Goal: Task Accomplishment & Management: Use online tool/utility

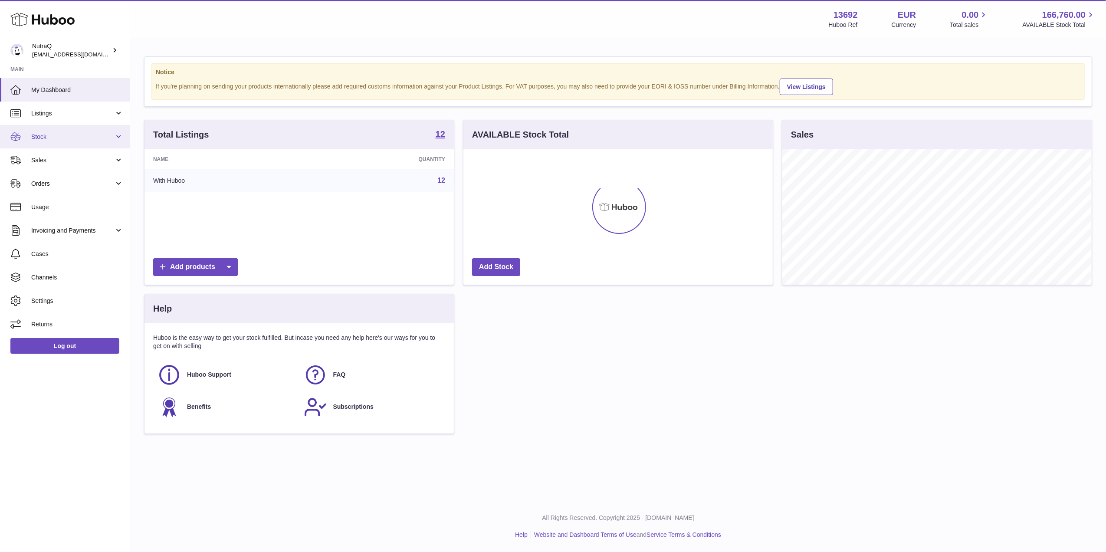
scroll to position [135, 309]
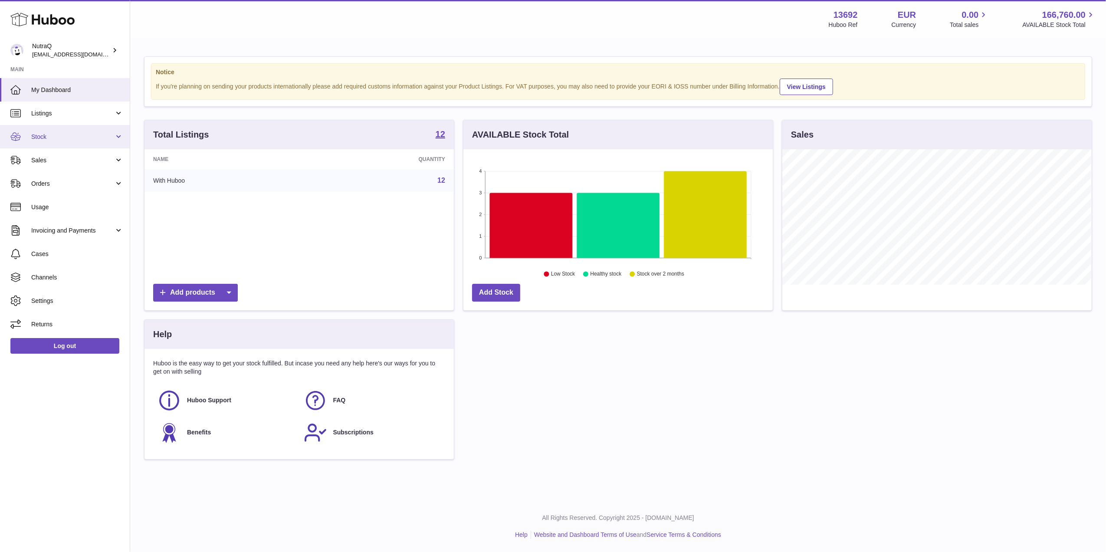
click at [75, 136] on span "Stock" at bounding box center [72, 137] width 83 height 8
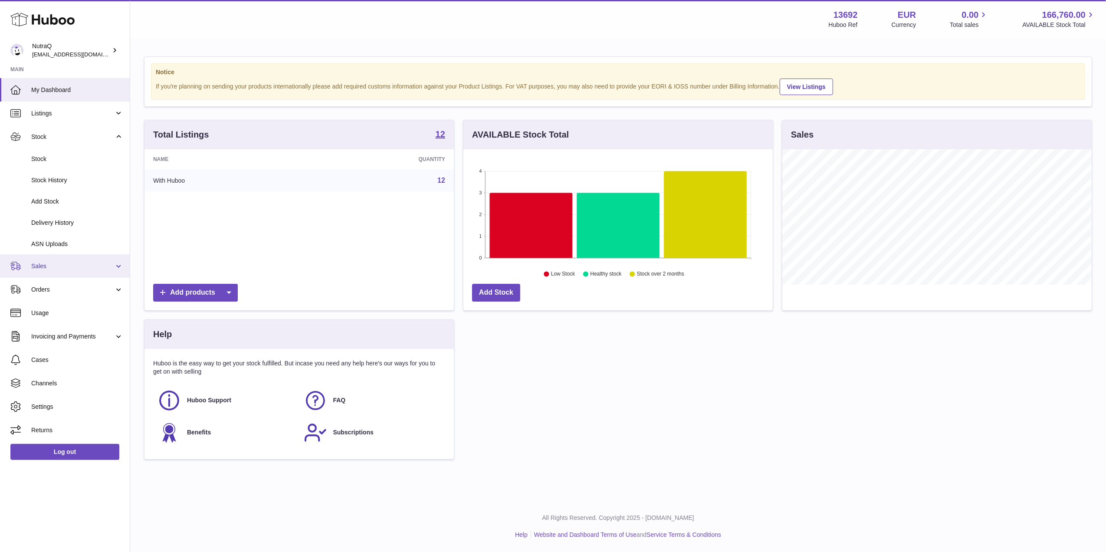
click at [84, 266] on span "Sales" at bounding box center [72, 266] width 83 height 8
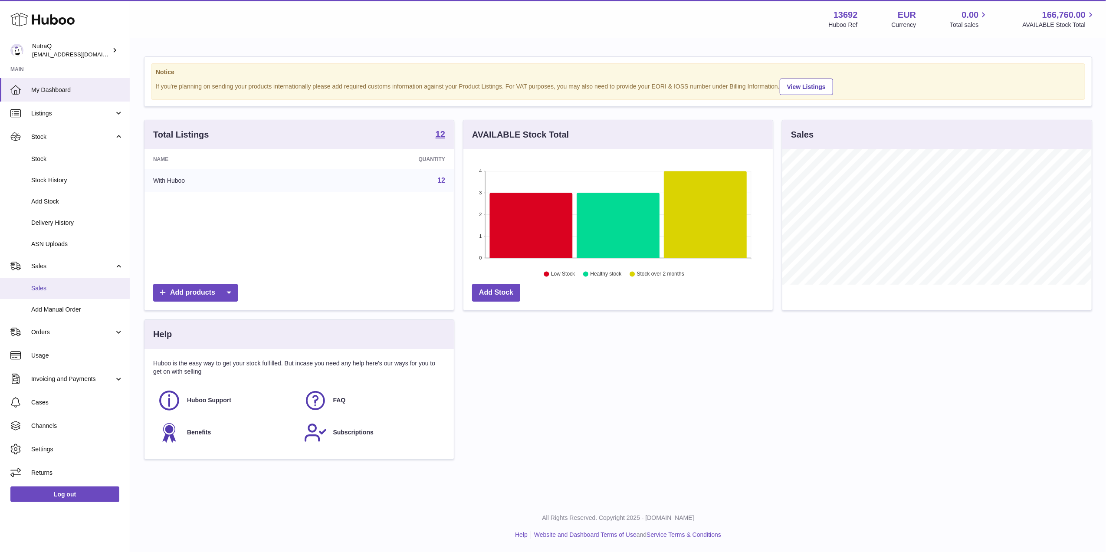
click at [101, 291] on span "Sales" at bounding box center [77, 288] width 92 height 8
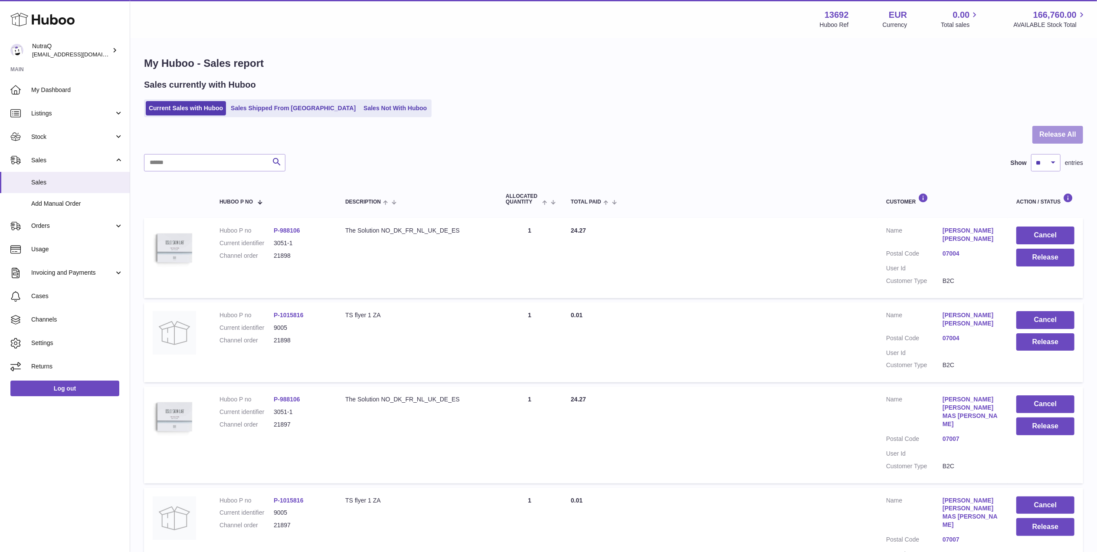
click at [1050, 134] on button "Release All" at bounding box center [1057, 135] width 51 height 18
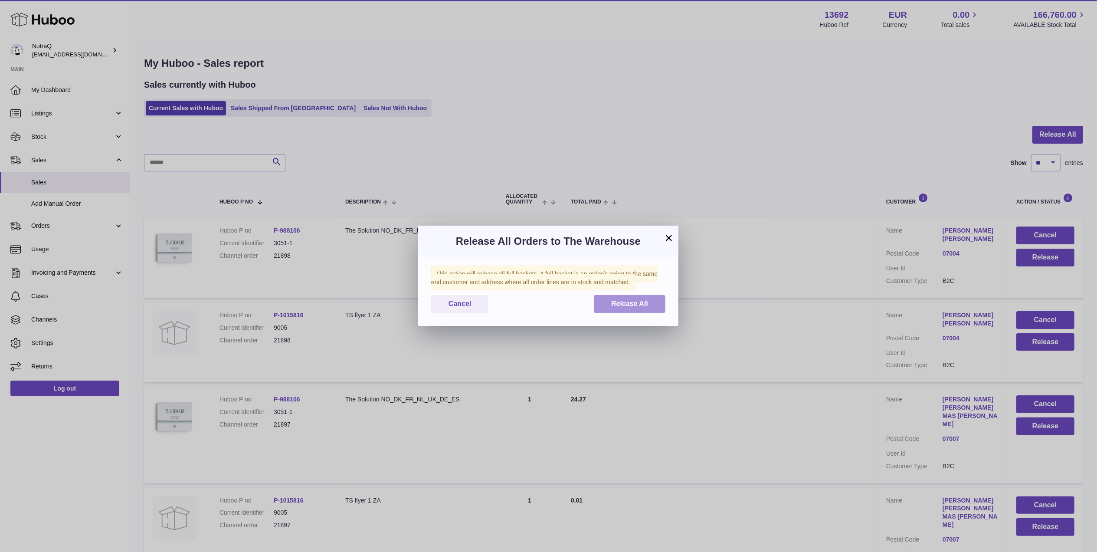
click at [649, 311] on button "Release All" at bounding box center [630, 304] width 72 height 18
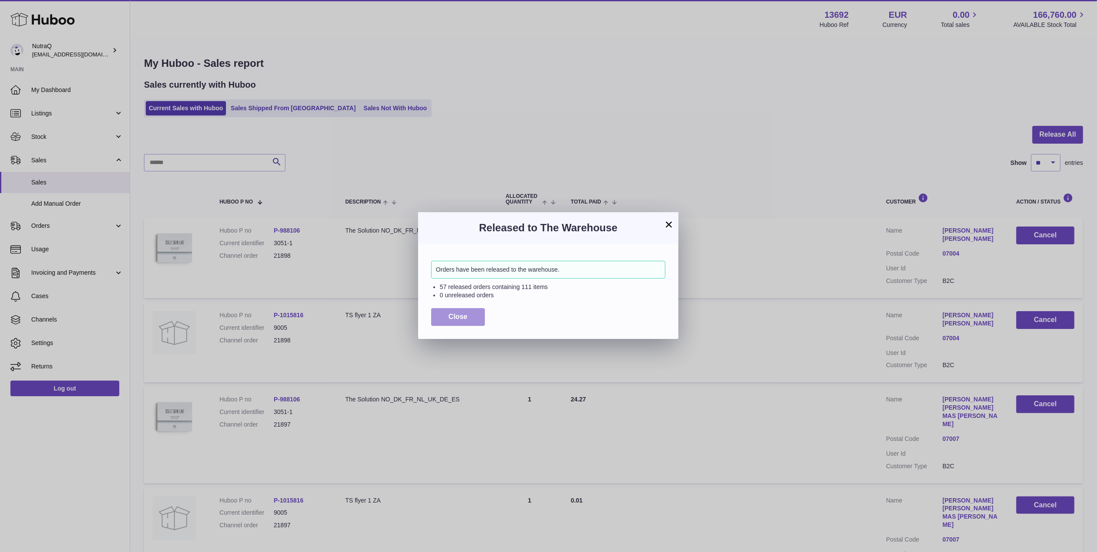
click at [459, 316] on span "Close" at bounding box center [457, 316] width 19 height 7
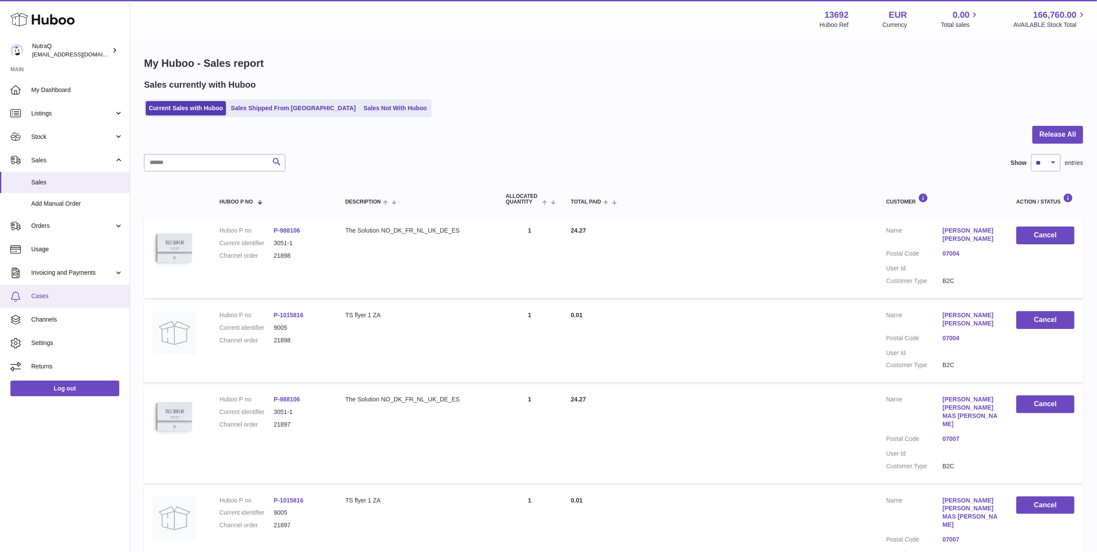
click at [84, 295] on span "Cases" at bounding box center [77, 296] width 92 height 8
